Goal: Task Accomplishment & Management: Complete application form

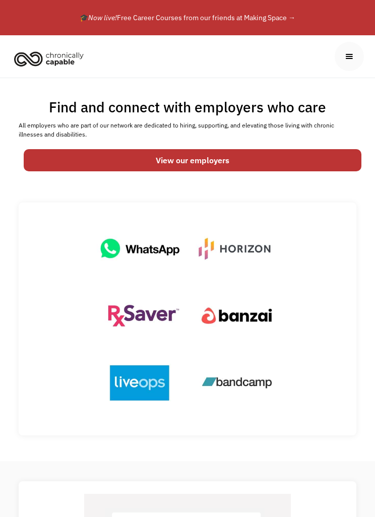
click at [124, 160] on link "View our employers" at bounding box center [193, 160] width 338 height 22
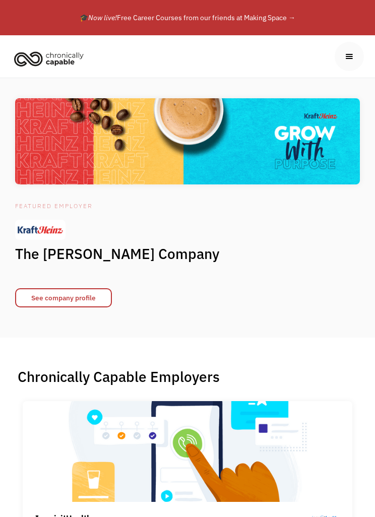
click at [351, 59] on div "menu" at bounding box center [349, 56] width 11 height 11
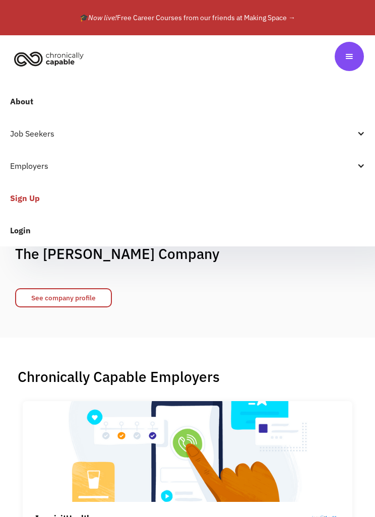
click at [24, 197] on link "Sign Up" at bounding box center [187, 198] width 375 height 32
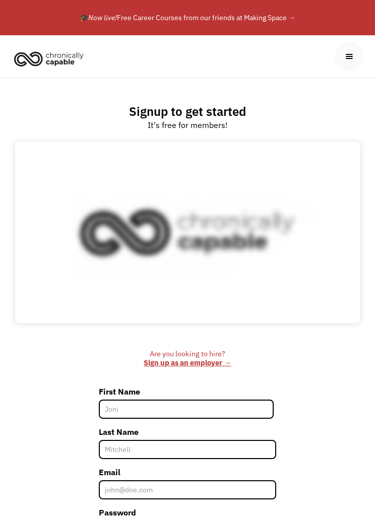
scroll to position [37, 0]
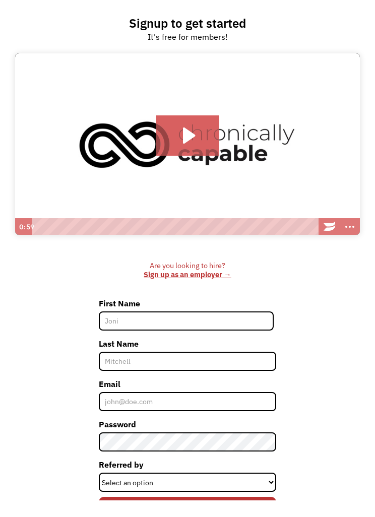
click at [240, 328] on input "First Name" at bounding box center [186, 337] width 175 height 19
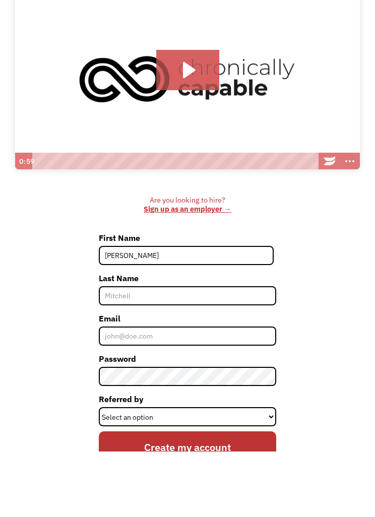
type input "[PERSON_NAME]"
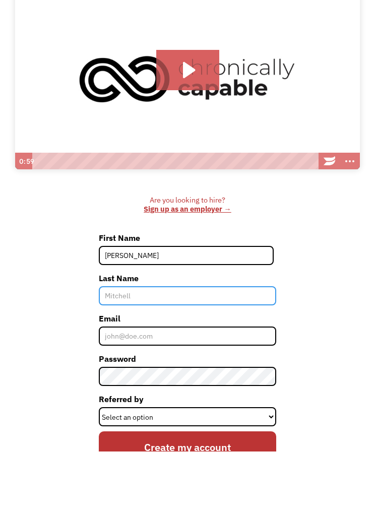
click at [124, 352] on input "Last Name" at bounding box center [188, 361] width 178 height 19
type input "[PERSON_NAME]"
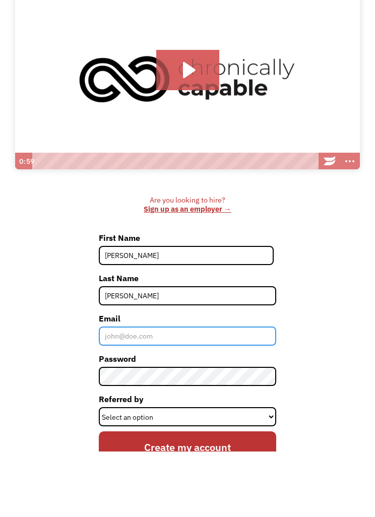
click at [121, 392] on input "Email" at bounding box center [188, 401] width 178 height 19
type input "[EMAIL_ADDRESS][DOMAIN_NAME]"
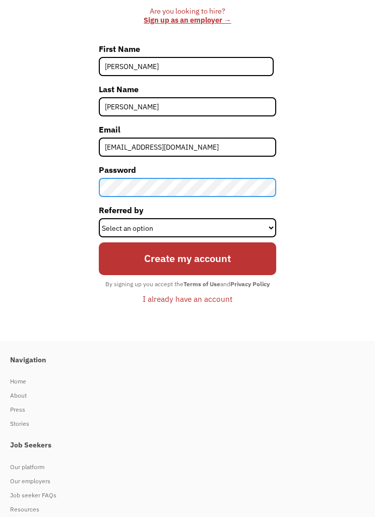
scroll to position [342, 0]
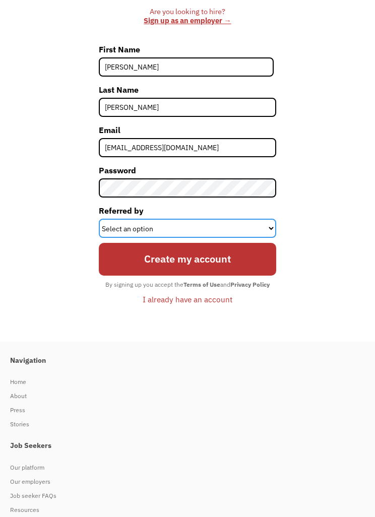
click at [267, 229] on select "Select an option Instagram Facebook Twitter Search Engine News Article Word of …" at bounding box center [188, 228] width 178 height 19
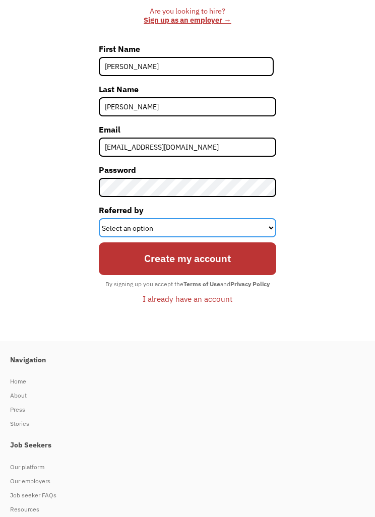
scroll to position [343, 0]
select select "Search Engine"
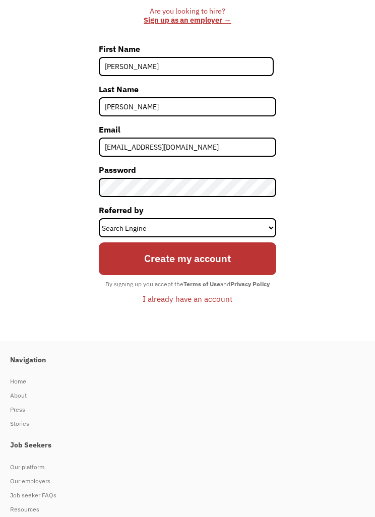
click at [229, 259] on input "Create my account" at bounding box center [188, 258] width 178 height 33
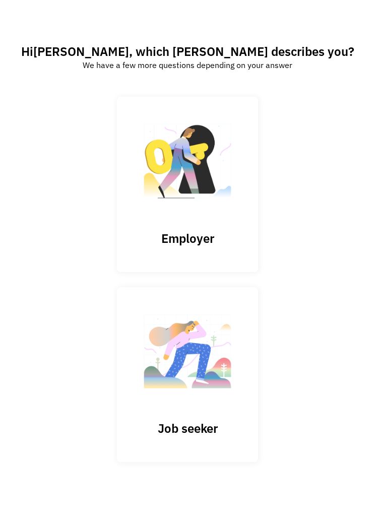
scroll to position [74, 0]
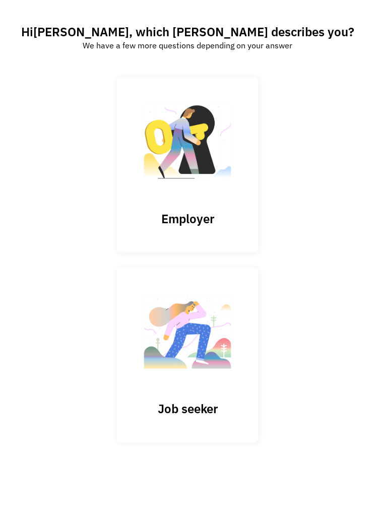
click at [217, 324] on img at bounding box center [187, 337] width 101 height 98
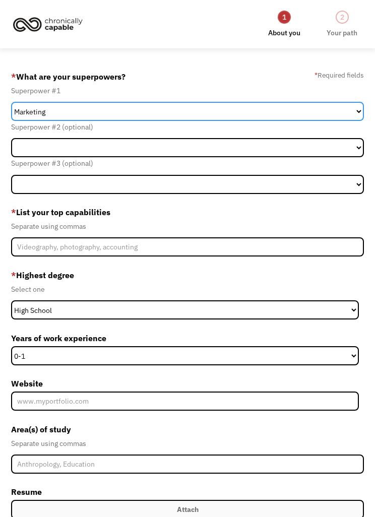
click at [349, 109] on select "Marketing Human Resources Finance Technology Operations Sales Industrial & Manu…" at bounding box center [187, 111] width 352 height 19
select select "Customer Service"
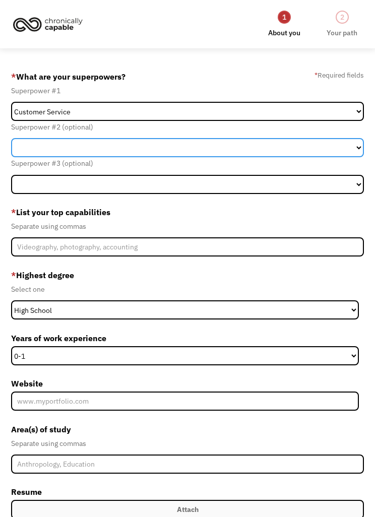
click at [354, 148] on select "Marketing Human Resources Finance Technology Operations Sales Industrial & Manu…" at bounding box center [187, 147] width 352 height 19
select select "Science & Education"
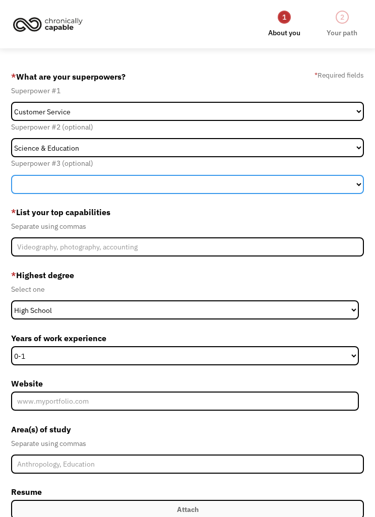
click at [350, 182] on select "Marketing Human Resources Finance Technology Operations Sales Industrial & Manu…" at bounding box center [187, 184] width 352 height 19
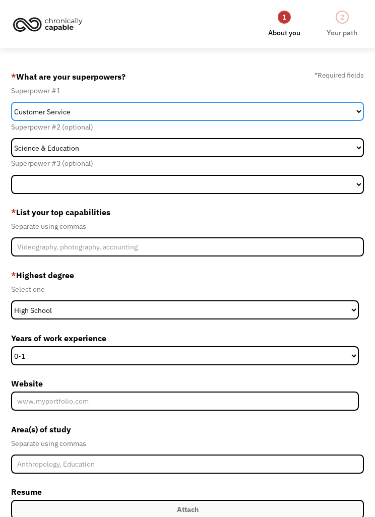
click at [352, 111] on select "Marketing Human Resources Finance Technology Operations Sales Industrial & Manu…" at bounding box center [187, 111] width 352 height 19
select select "Communications & Public Relations"
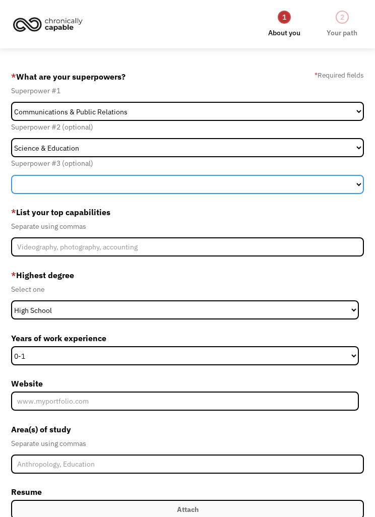
click at [351, 177] on select "Marketing Human Resources Finance Technology Operations Sales Industrial & Manu…" at bounding box center [187, 184] width 352 height 19
select select "Customer Service"
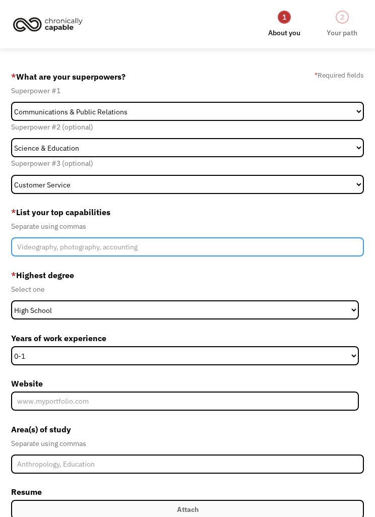
click at [264, 241] on input "Member-Create-Step1" at bounding box center [187, 246] width 352 height 19
type input "D"
type input "Video"
click at [95, 248] on input "Communication, virtual creation," at bounding box center [187, 246] width 352 height 19
click at [132, 245] on input "Communication, digital creation," at bounding box center [187, 246] width 352 height 19
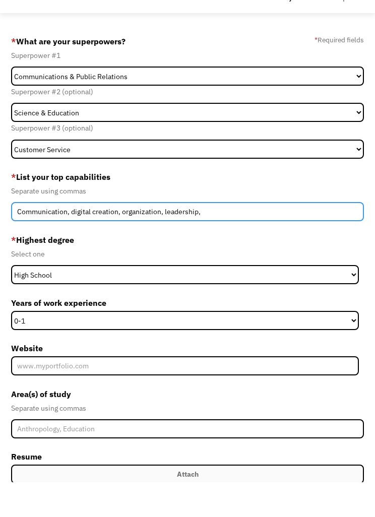
type input "Communication, digital creation, organization, leadership,"
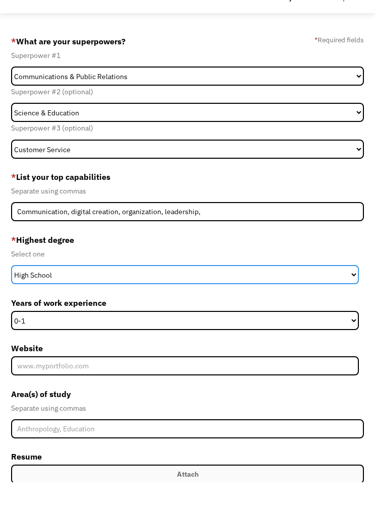
click at [338, 300] on select "High School Associates Bachelors Master's PhD" at bounding box center [184, 309] width 347 height 19
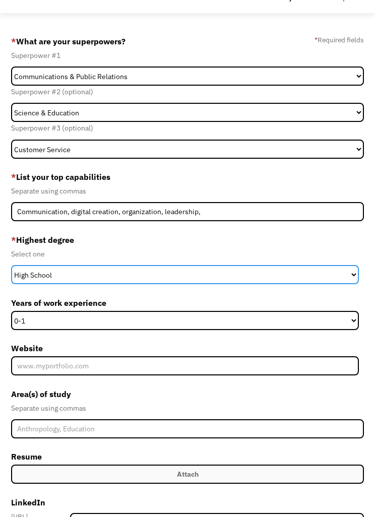
select select "associates"
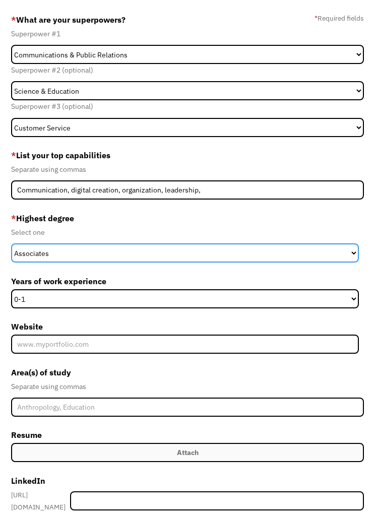
scroll to position [57, 0]
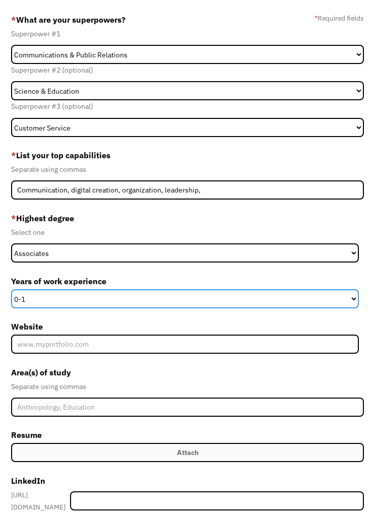
click at [315, 300] on select "0-1 2-4 5-10 11-15 15+" at bounding box center [184, 298] width 347 height 19
select select "15+"
click at [265, 301] on select "0-1 2-4 5-10 11-15 15+" at bounding box center [184, 298] width 347 height 19
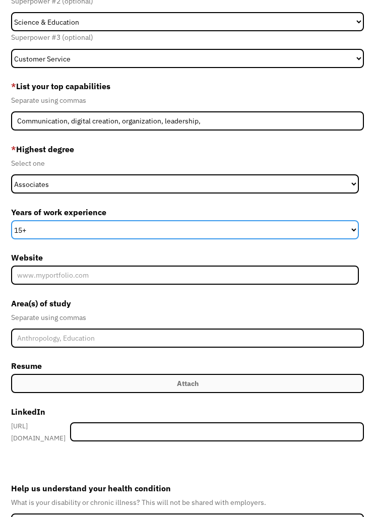
scroll to position [124, 0]
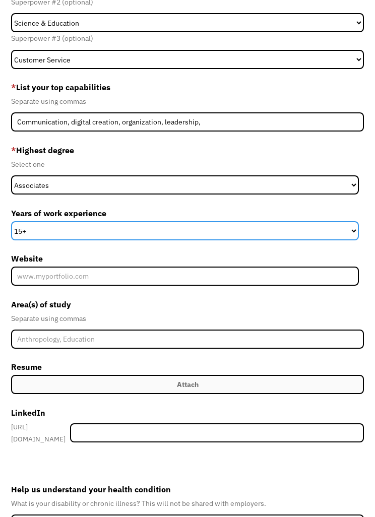
click at [341, 233] on select "0-1 2-4 5-10 11-15 15+" at bounding box center [184, 231] width 347 height 19
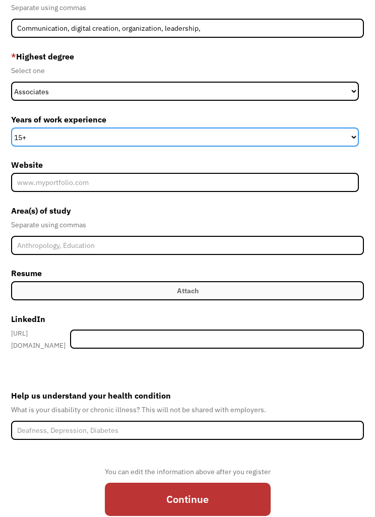
scroll to position [223, 0]
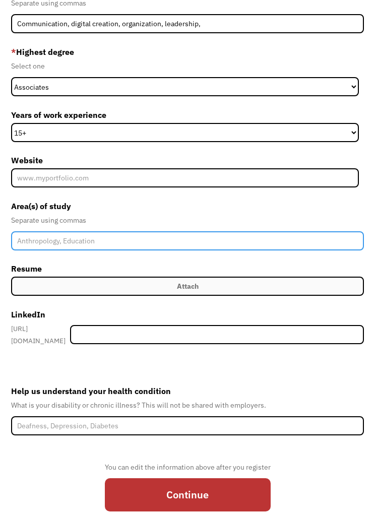
click at [48, 241] on input "Member-Create-Step1" at bounding box center [187, 240] width 352 height 19
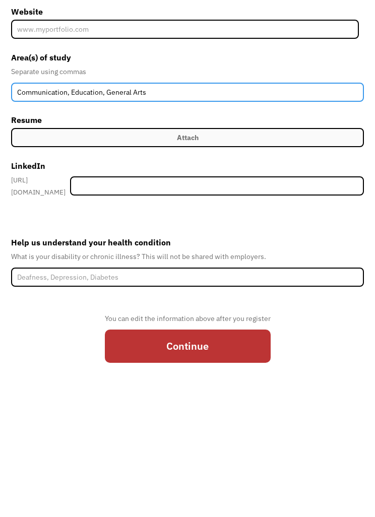
scroll to position [239, 0]
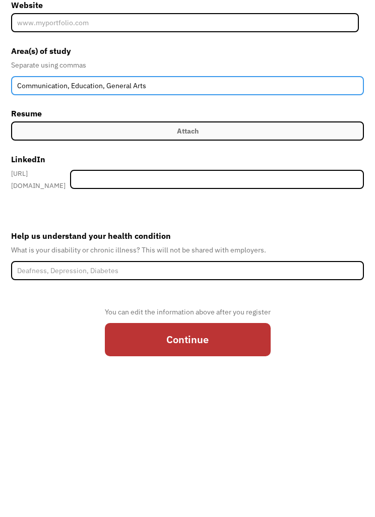
type input "Communication, Education, General Arts"
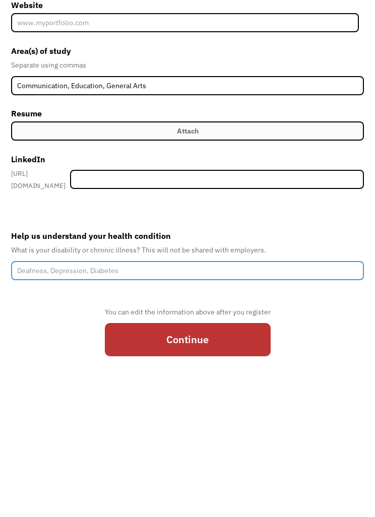
click at [53, 400] on input "Help us understand your health condition" at bounding box center [187, 409] width 352 height 19
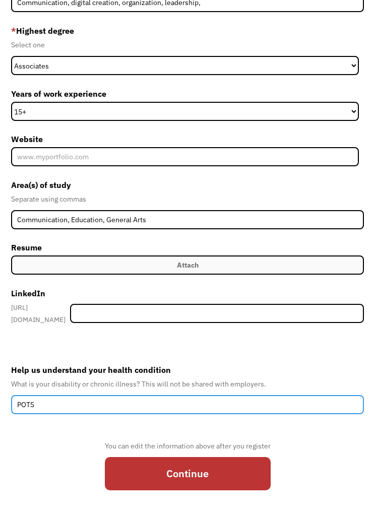
scroll to position [252, 0]
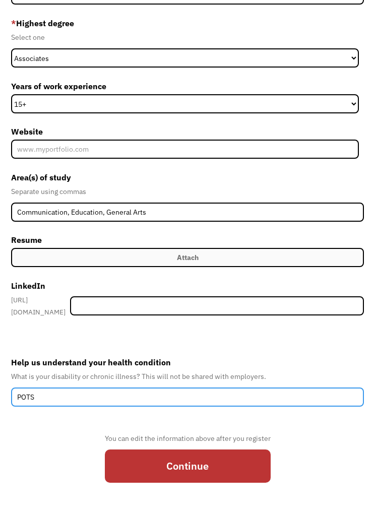
type input "POTS"
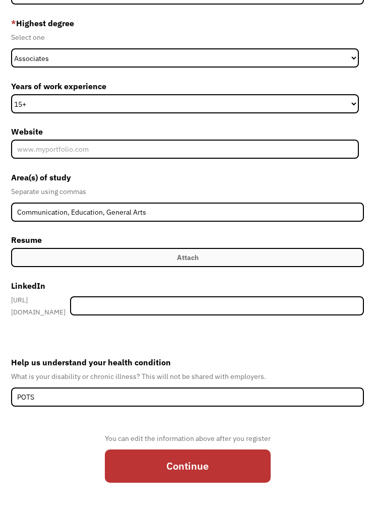
click at [203, 469] on input "Continue" at bounding box center [188, 465] width 166 height 33
type input "Please wait..."
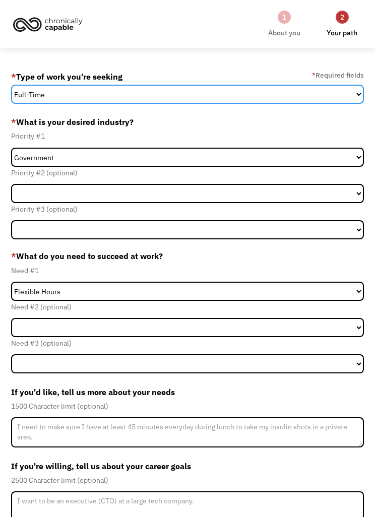
click at [348, 92] on select "Full-Time Part-Time Both Full-Time and Part-Time" at bounding box center [187, 94] width 352 height 19
select select "part-time"
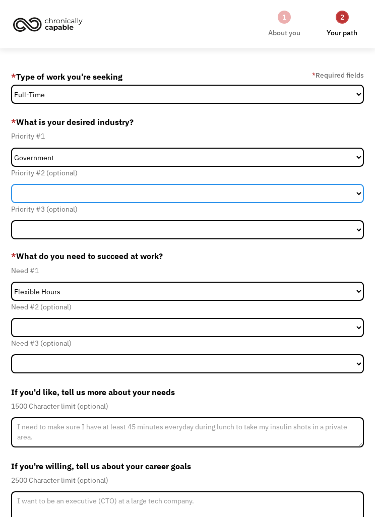
click at [352, 192] on select "Government Finance & Insurance Health & Social Care Tech & Engineering Creative…" at bounding box center [187, 193] width 352 height 19
select select "Education"
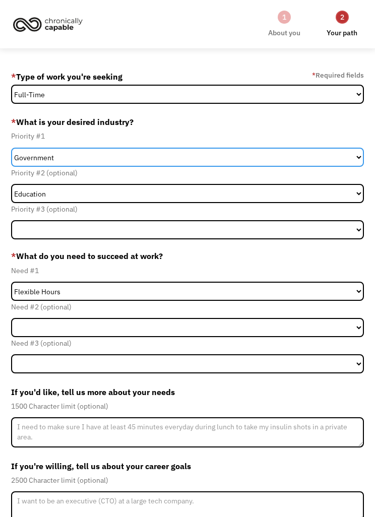
click at [347, 158] on select "Government Finance & Insurance Health & Social Care Tech & Engineering Creative…" at bounding box center [187, 157] width 352 height 19
select select "Education"
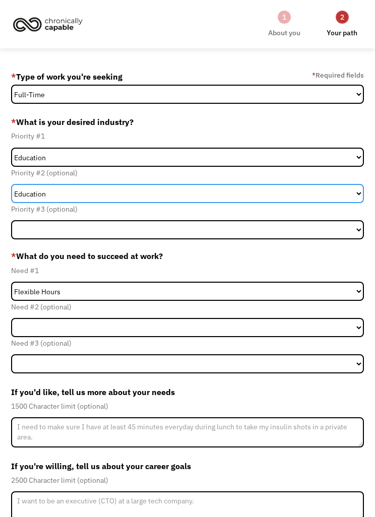
click at [351, 195] on select "Government Finance & Insurance Health & Social Care Tech & Engineering Creative…" at bounding box center [187, 193] width 352 height 19
select select "Government"
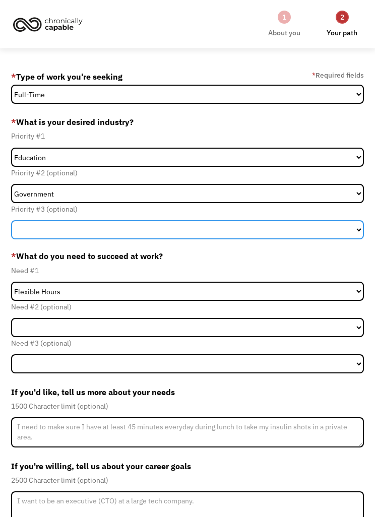
click at [262, 226] on select "Government Finance & Insurance Health & Social Care Tech & Engineering Creative…" at bounding box center [187, 229] width 352 height 19
select select "Creative & Design"
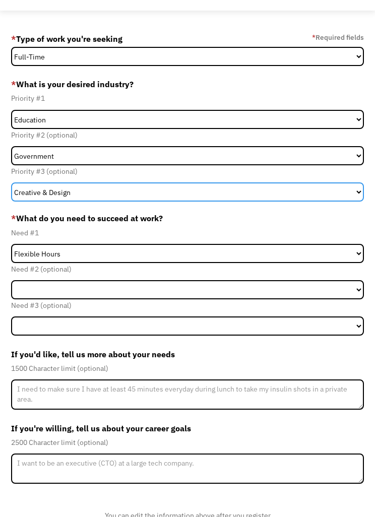
scroll to position [40, 0]
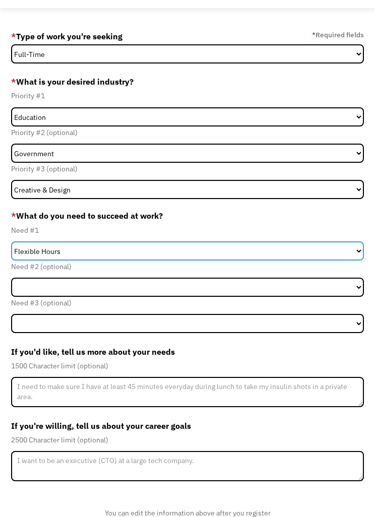
click at [356, 253] on select "Flexible Hours Remote Work Service Animal On-site Accommodations Visual Support…" at bounding box center [187, 250] width 352 height 19
select select "Remote Work"
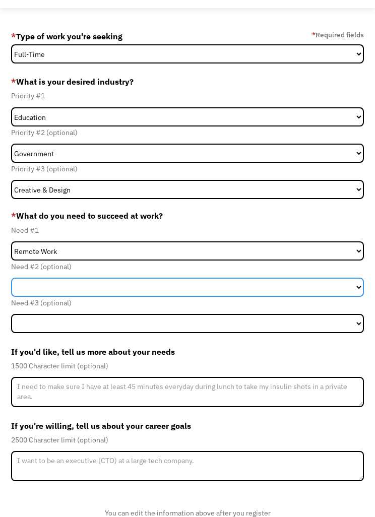
click at [356, 285] on select "Flexible Hours Remote Work Service Animal On-site Accommodations Visual Support…" at bounding box center [187, 287] width 352 height 19
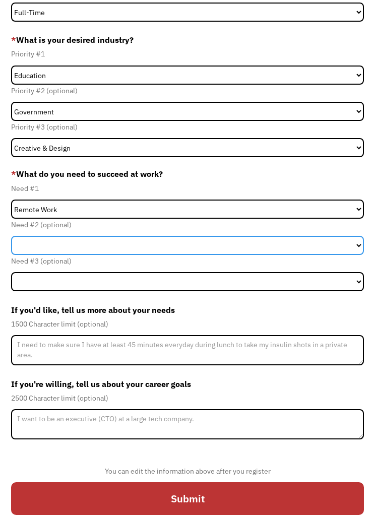
scroll to position [88, 0]
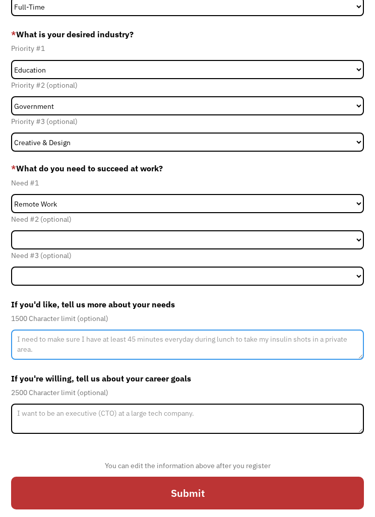
click at [326, 345] on textarea "Member-Update-Form-Step2" at bounding box center [187, 344] width 352 height 30
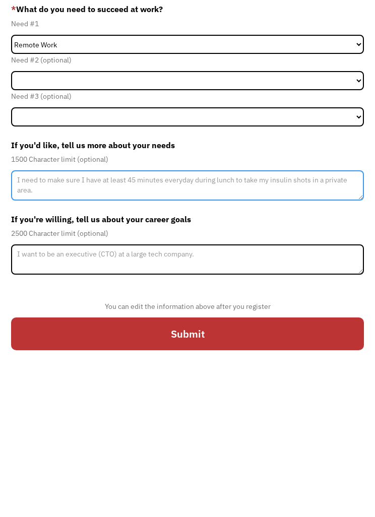
scroll to position [120, 0]
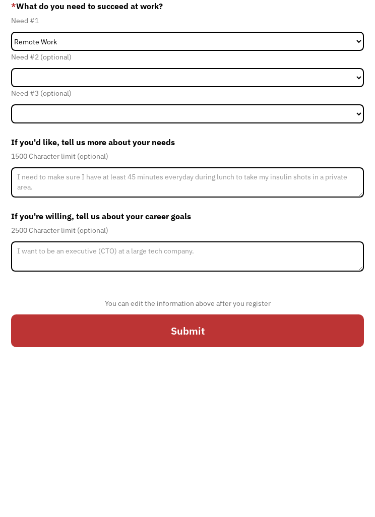
click at [29, 347] on label "If you're willing, tell us about your career goals" at bounding box center [187, 355] width 352 height 16
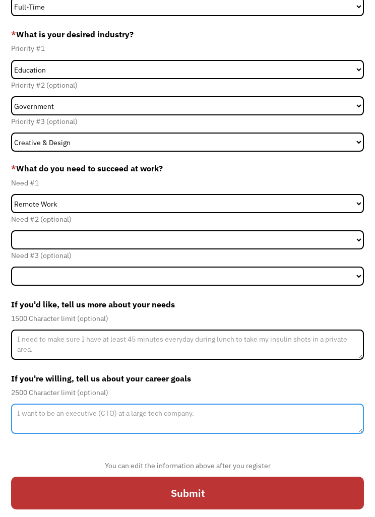
click at [246, 423] on textarea "Member-Update-Form-Step2" at bounding box center [187, 419] width 352 height 30
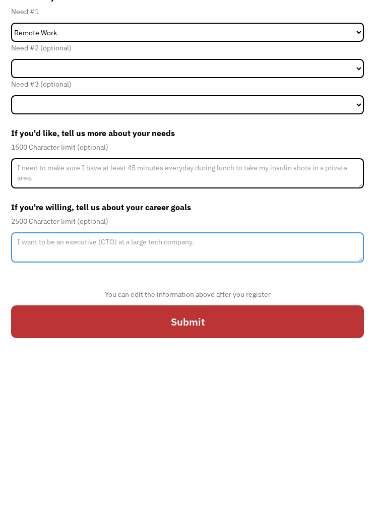
scroll to position [120, 0]
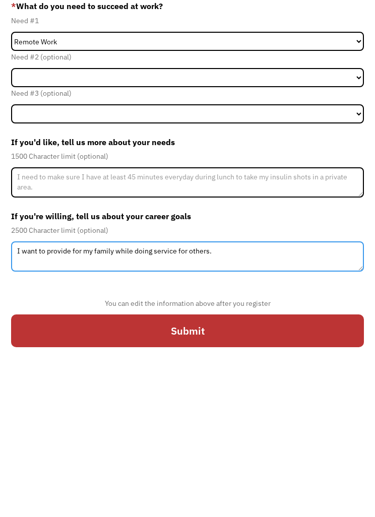
click at [152, 380] on textarea "I want to provide for my family while doing service for others." at bounding box center [187, 395] width 352 height 30
click at [124, 380] on textarea "I want to service for others." at bounding box center [187, 395] width 352 height 30
click at [48, 380] on textarea "I want to service for others." at bounding box center [187, 395] width 352 height 30
click at [116, 380] on textarea "I want to so service for others." at bounding box center [187, 395] width 352 height 30
type textarea "I"
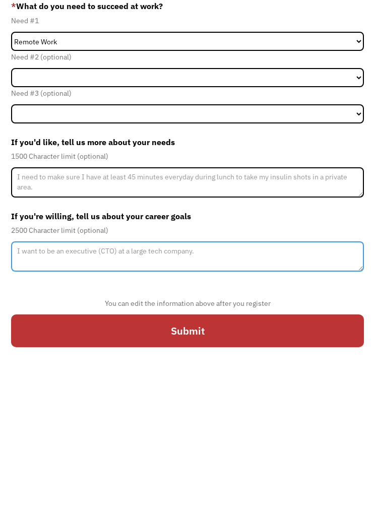
click at [42, 380] on textarea "Member-Update-Form-Step2" at bounding box center [187, 395] width 352 height 30
click at [141, 380] on textarea "I would like to be fully financially stable and working remotely." at bounding box center [187, 395] width 352 height 30
click at [154, 380] on textarea "I would like to be working remotely." at bounding box center [187, 395] width 352 height 30
click at [129, 380] on textarea "I would like to be working remotely earning over 50,000" at bounding box center [187, 395] width 352 height 30
click at [218, 380] on textarea "I would like to be working remotely and earning over 50,000" at bounding box center [187, 395] width 352 height 30
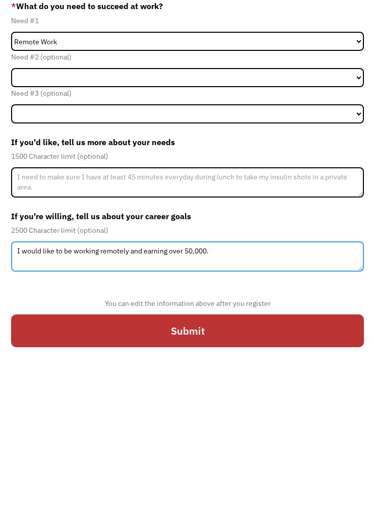
type textarea "I would like to be working remotely and earning over 50,000."
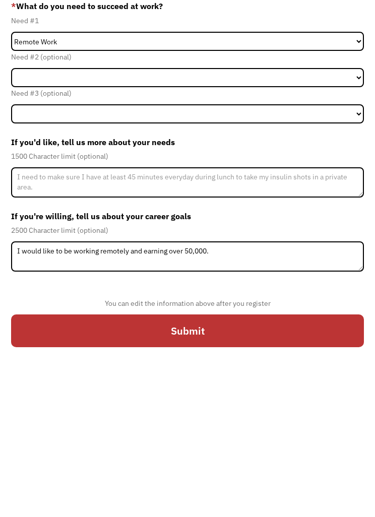
click at [152, 453] on input "Submit" at bounding box center [187, 469] width 352 height 33
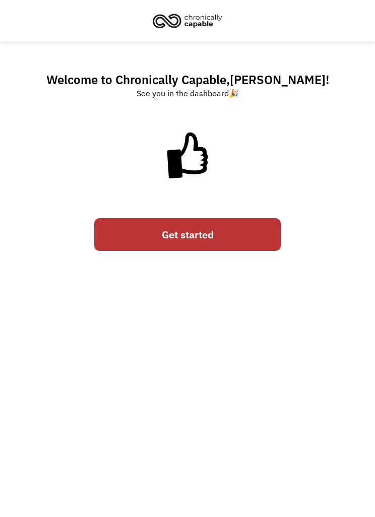
click at [243, 239] on link "Get started" at bounding box center [187, 234] width 186 height 33
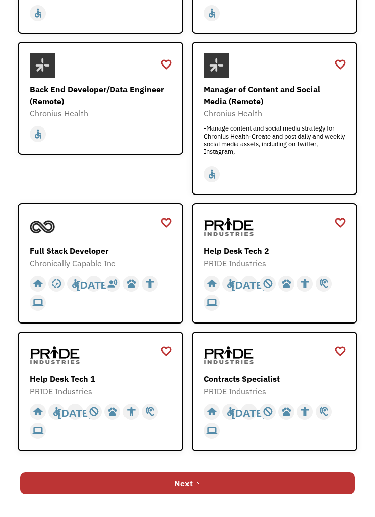
scroll to position [500, 0]
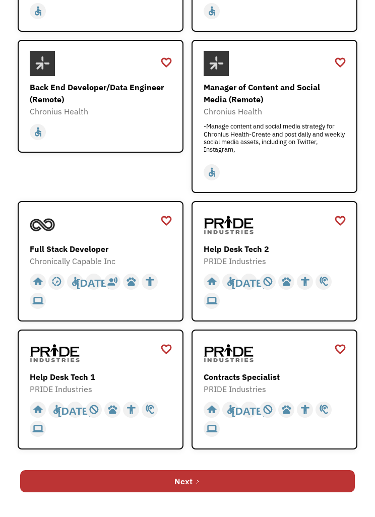
click at [256, 492] on link "Next" at bounding box center [187, 481] width 334 height 22
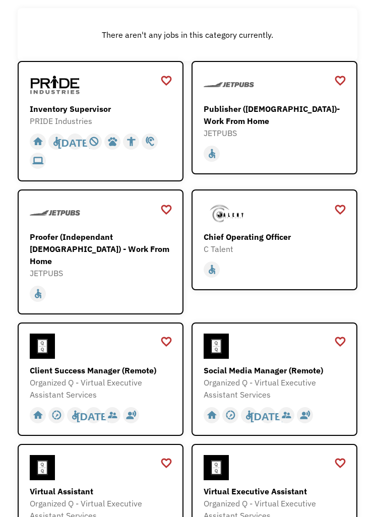
scroll to position [152, 0]
click at [273, 139] on div "JETPUBS" at bounding box center [275, 133] width 142 height 12
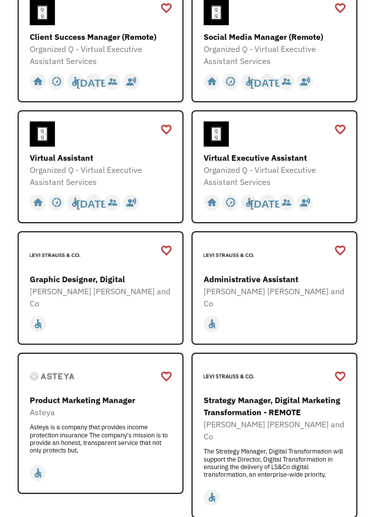
scroll to position [485, 0]
click at [323, 293] on div "[PERSON_NAME] [PERSON_NAME] and Co" at bounding box center [275, 297] width 142 height 24
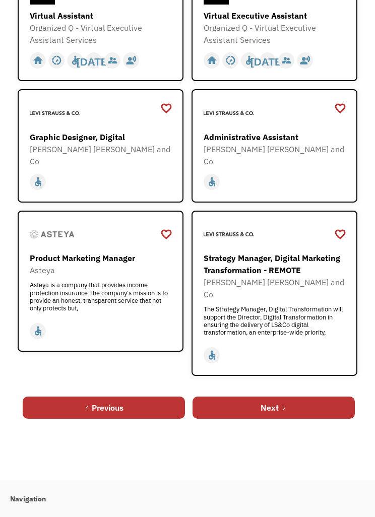
scroll to position [627, 0]
click at [280, 396] on link "Next" at bounding box center [273, 407] width 162 height 22
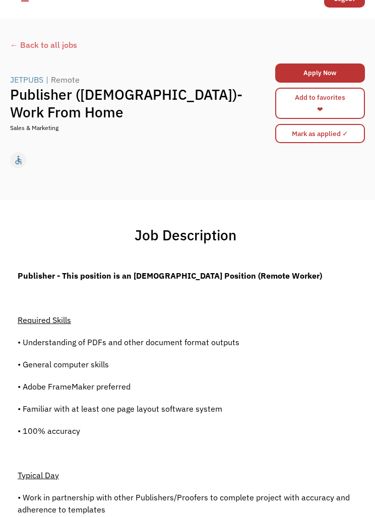
scroll to position [17, 0]
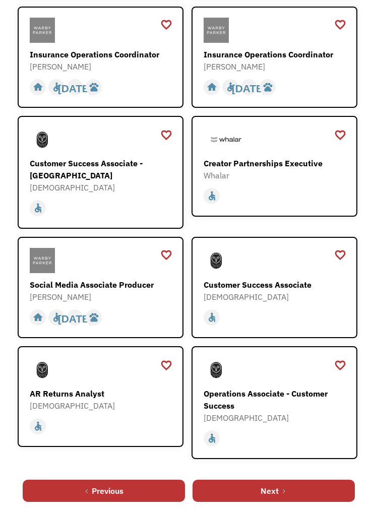
scroll to position [489, 0]
click at [285, 492] on icon "Next Page" at bounding box center [284, 491] width 2 height 4
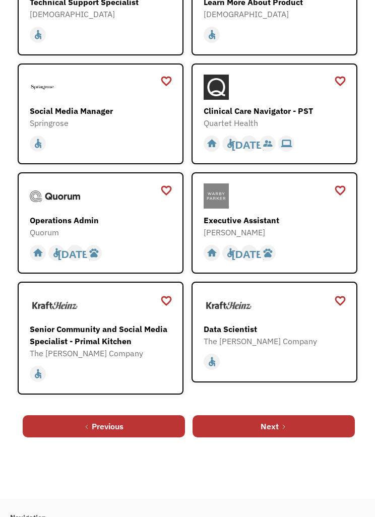
scroll to position [490, 0]
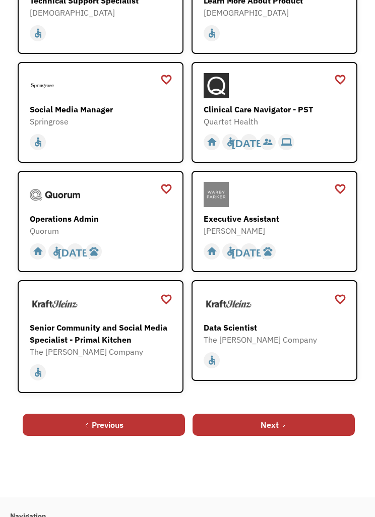
click at [294, 436] on link "Next" at bounding box center [273, 425] width 162 height 22
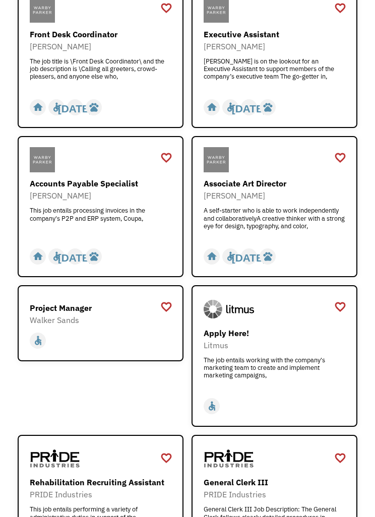
scroll to position [524, 0]
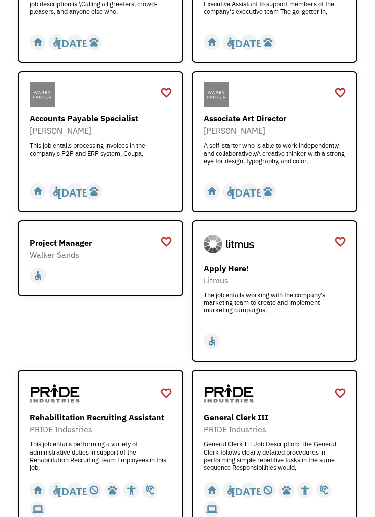
click at [314, 310] on div "The job entails working with the company's marketing team to create and impleme…" at bounding box center [275, 306] width 142 height 30
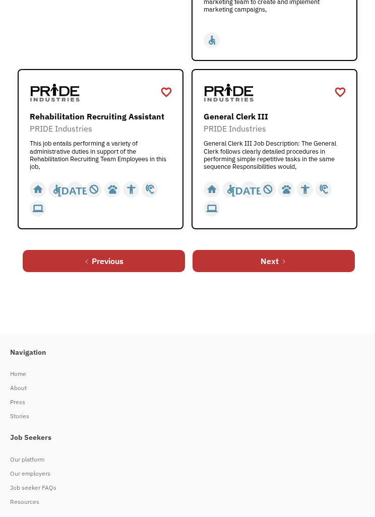
scroll to position [825, 0]
click at [291, 272] on link "Next" at bounding box center [273, 261] width 162 height 22
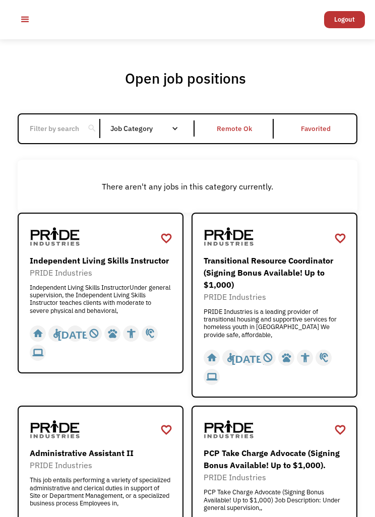
click at [23, 18] on div "menu" at bounding box center [25, 20] width 12 height 12
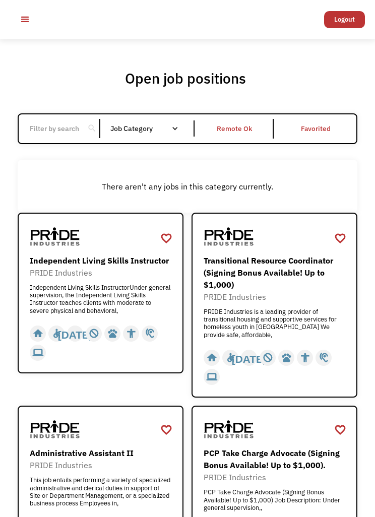
click at [52, 132] on input "Email Form" at bounding box center [54, 128] width 61 height 19
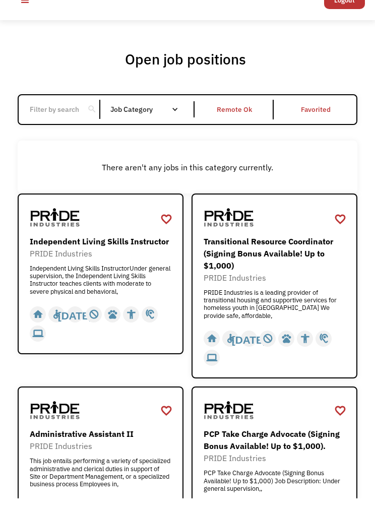
click at [315, 308] on div "PRIDE Industries is a leading provider of transitional housing and supportive s…" at bounding box center [275, 323] width 142 height 30
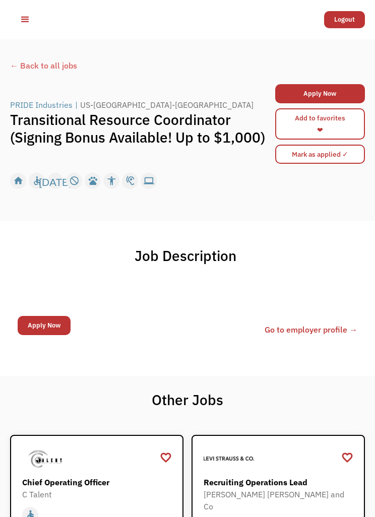
click at [20, 12] on div "menu" at bounding box center [25, 20] width 30 height 30
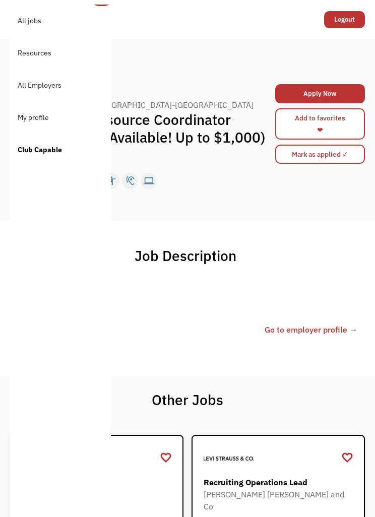
click at [21, 18] on link "All jobs" at bounding box center [60, 21] width 101 height 32
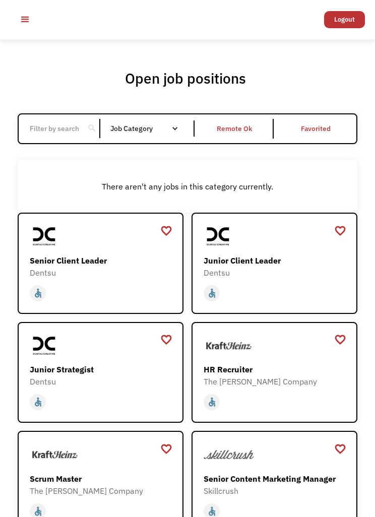
click at [163, 137] on div "Job Category" at bounding box center [149, 128] width 78 height 16
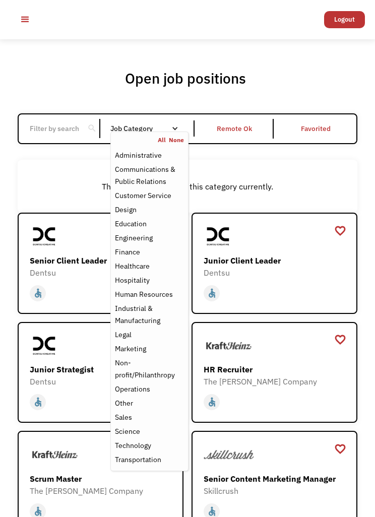
click at [142, 223] on div "Education" at bounding box center [131, 224] width 32 height 12
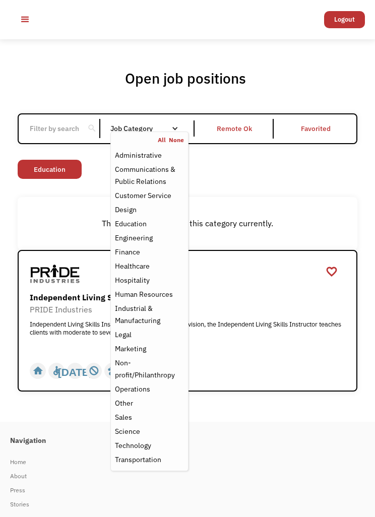
click at [74, 422] on div "Open job positions You have X liked items Search search Filter by category Admi…" at bounding box center [187, 230] width 375 height 382
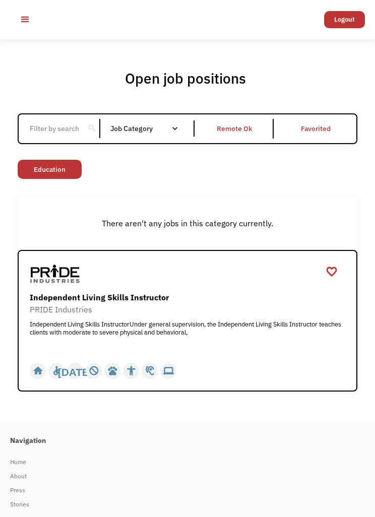
click at [117, 315] on div "PRIDE Industries" at bounding box center [187, 309] width 315 height 12
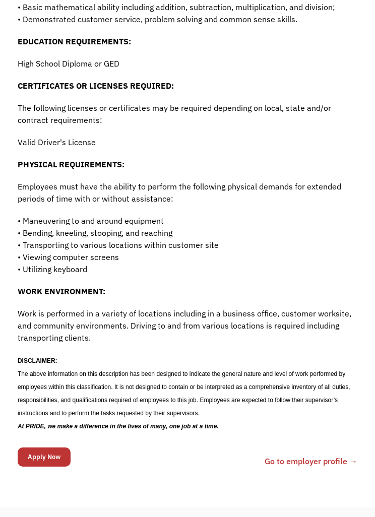
scroll to position [820, 0]
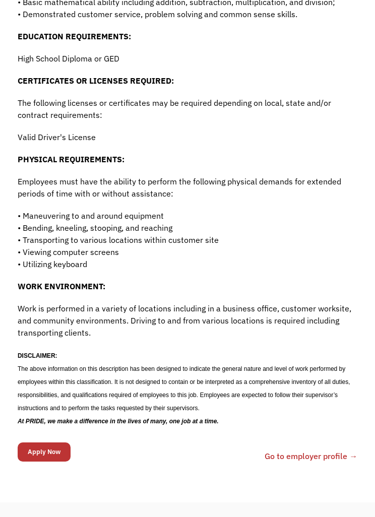
click at [52, 461] on input "Apply Now" at bounding box center [44, 451] width 53 height 19
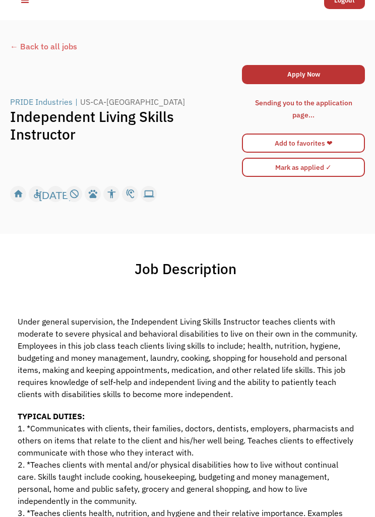
scroll to position [15, 0]
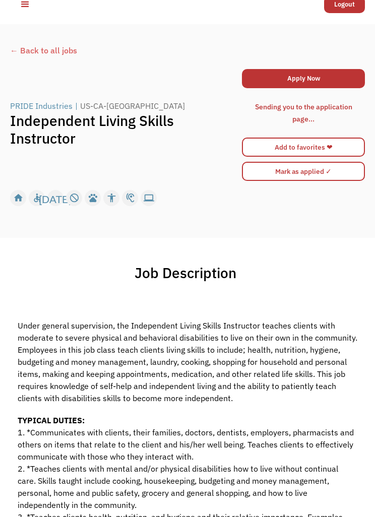
click at [320, 78] on link "Apply Now" at bounding box center [303, 78] width 123 height 19
click at [29, 11] on div "menu" at bounding box center [25, 4] width 30 height 30
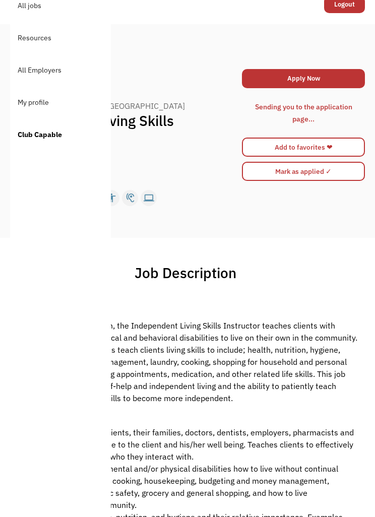
click at [42, 14] on link "All jobs" at bounding box center [60, 5] width 101 height 32
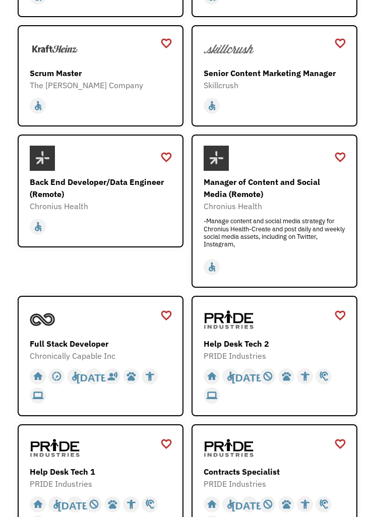
scroll to position [407, 0]
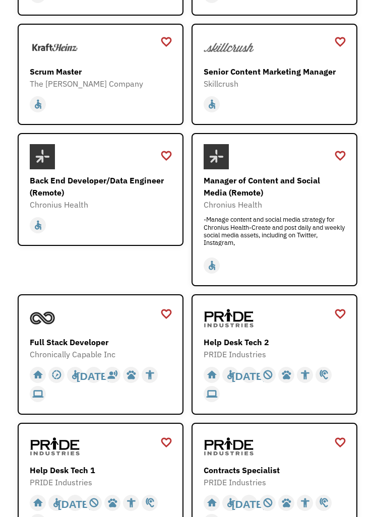
click at [55, 330] on img at bounding box center [42, 317] width 25 height 25
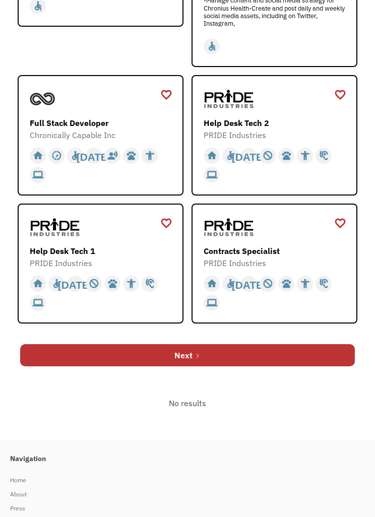
scroll to position [626, 0]
click at [71, 240] on img at bounding box center [55, 227] width 50 height 25
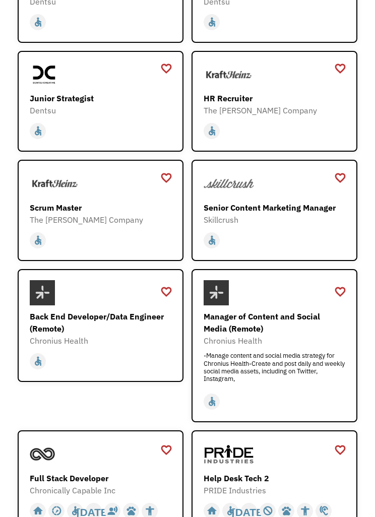
scroll to position [269, 0]
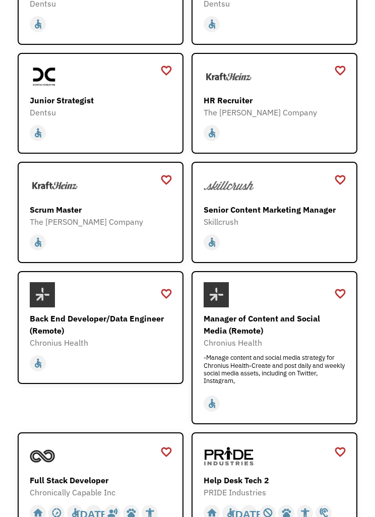
click at [60, 194] on img at bounding box center [55, 185] width 50 height 25
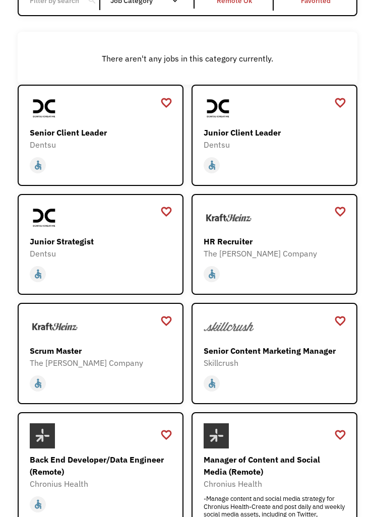
scroll to position [128, 0]
click at [328, 257] on div "The [PERSON_NAME] Company" at bounding box center [275, 253] width 142 height 12
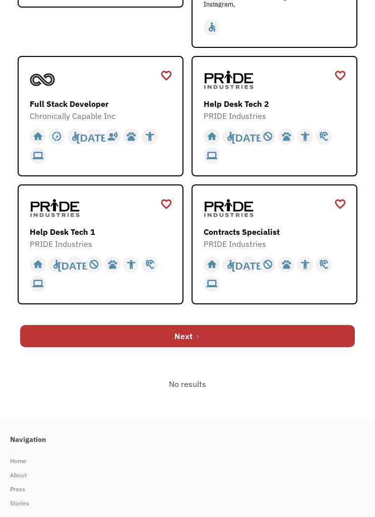
scroll to position [645, 0]
click at [310, 347] on link "Next" at bounding box center [187, 336] width 334 height 22
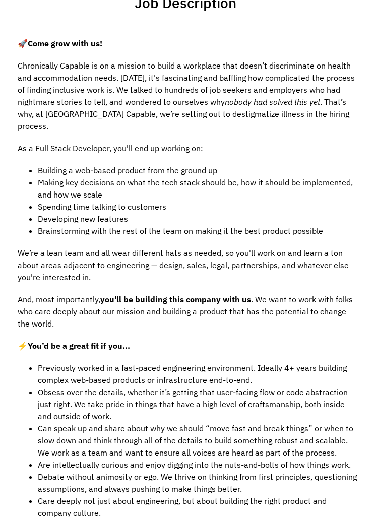
scroll to position [197, 0]
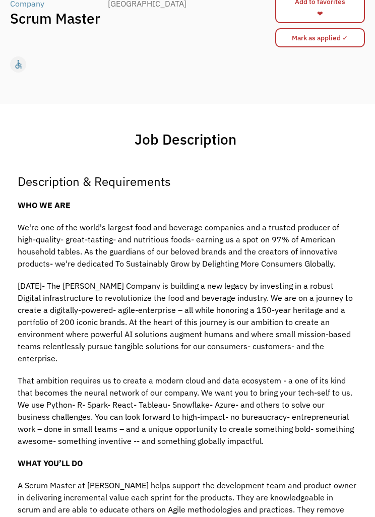
scroll to position [73, 0]
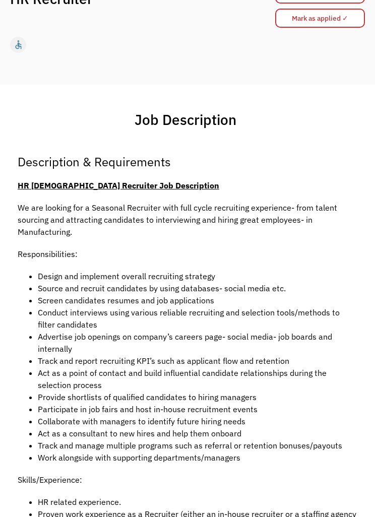
scroll to position [112, 0]
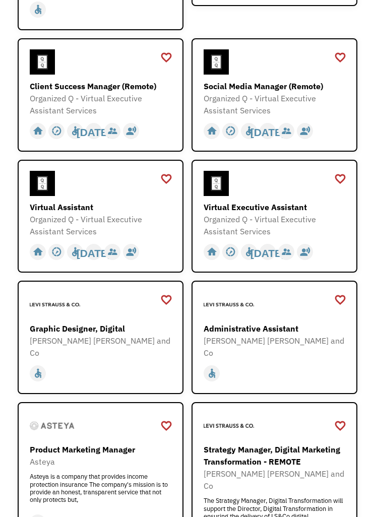
scroll to position [438, 0]
